Goal: Task Accomplishment & Management: Use online tool/utility

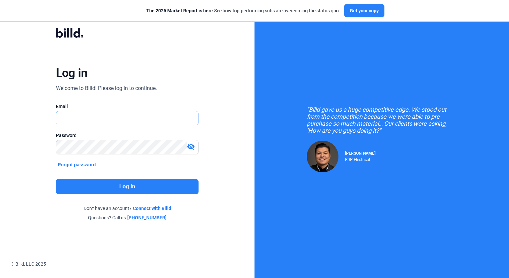
type input "[PERSON_NAME][EMAIL_ADDRESS][DOMAIN_NAME]"
click at [113, 185] on button "Log in" at bounding box center [127, 186] width 143 height 15
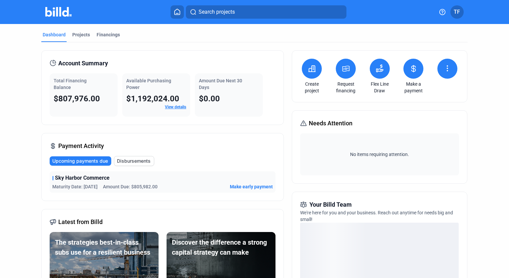
click at [376, 86] on link "Flex Line Draw" at bounding box center [379, 87] width 23 height 13
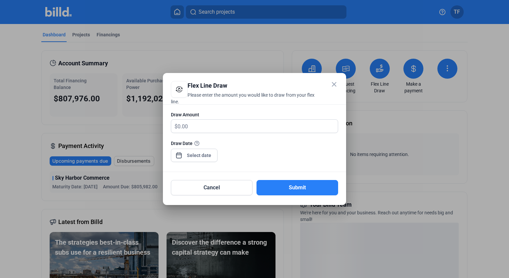
click at [334, 84] on mat-icon "close" at bounding box center [334, 84] width 8 height 8
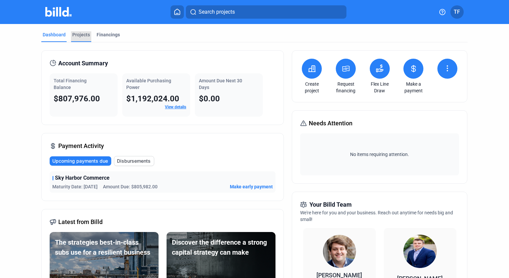
click at [78, 36] on div "Projects" at bounding box center [81, 34] width 18 height 7
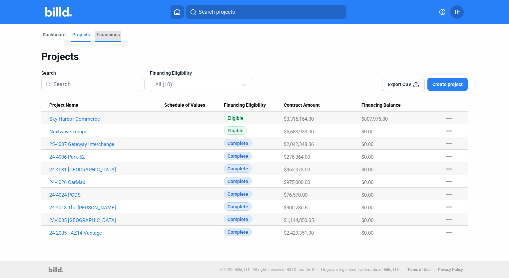
click at [105, 34] on div "Financings" at bounding box center [108, 34] width 23 height 7
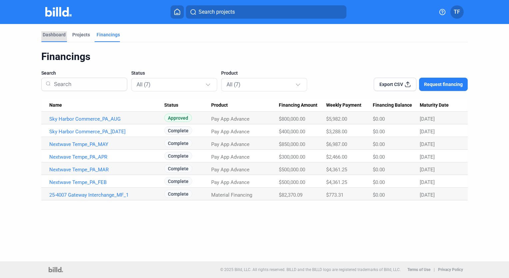
click at [49, 36] on div "Dashboard" at bounding box center [54, 34] width 23 height 7
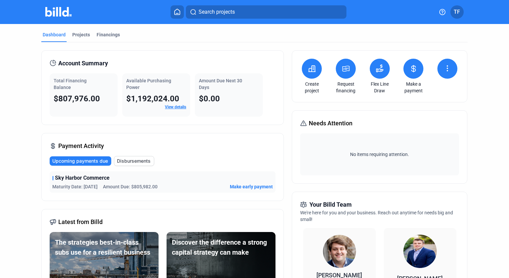
click at [176, 13] on icon at bounding box center [177, 12] width 7 height 6
click at [447, 72] on dots-menu-icon at bounding box center [447, 68] width 8 height 9
click at [23, 141] on div at bounding box center [254, 139] width 509 height 278
click at [83, 34] on div "Projects" at bounding box center [81, 34] width 18 height 7
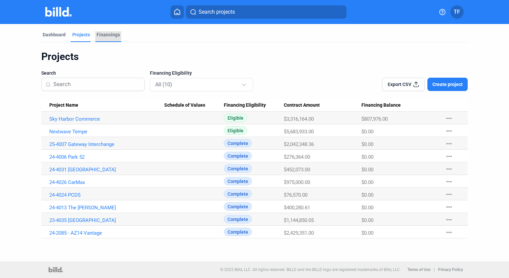
click at [103, 35] on div "Financings" at bounding box center [108, 34] width 23 height 7
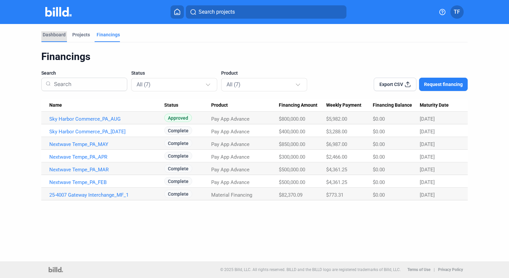
click at [54, 34] on div "Dashboard" at bounding box center [54, 34] width 23 height 7
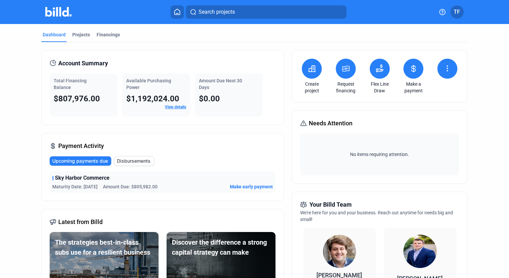
click at [20, 48] on div "Dashboard Projects Financings Account Summary Total Financing Balance $807,976.…" at bounding box center [254, 254] width 509 height 461
